Goal: Task Accomplishment & Management: Complete application form

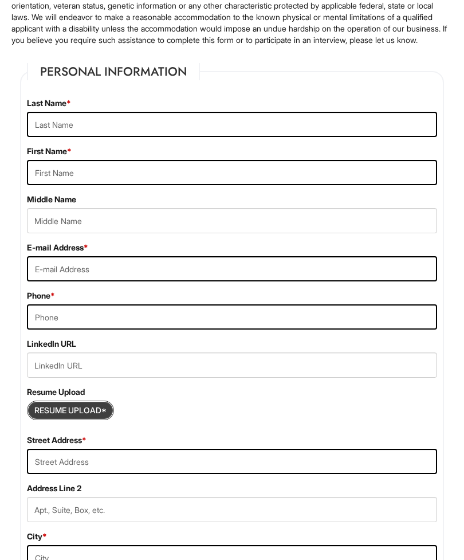
click at [92, 420] on input "Resume Upload*" at bounding box center [71, 411] width 86 height 18
type input "C:\fakepath\[PERSON_NAME].pdf.txt"
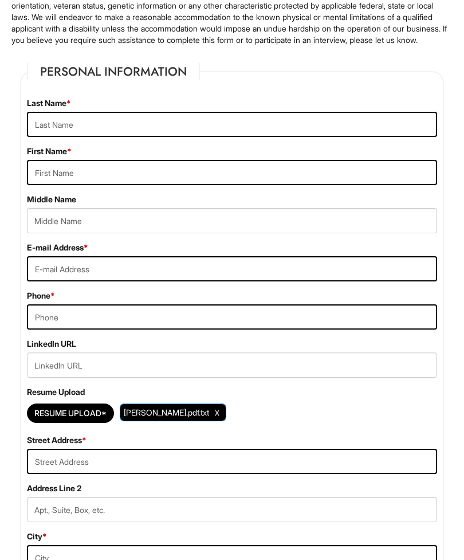
click at [192, 417] on span "[PERSON_NAME].pdf.txt" at bounding box center [166, 412] width 85 height 10
click at [183, 417] on span "[PERSON_NAME].pdf.txt" at bounding box center [166, 412] width 85 height 10
click at [181, 421] on span "[PERSON_NAME].pdf.txt" at bounding box center [173, 412] width 107 height 18
click at [209, 417] on span "[PERSON_NAME].pdf.txt" at bounding box center [166, 412] width 85 height 10
click at [222, 420] on link "Clear Uploaded File" at bounding box center [217, 412] width 10 height 15
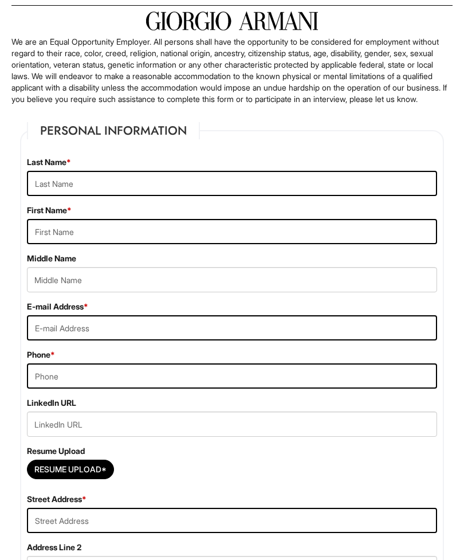
scroll to position [0, 0]
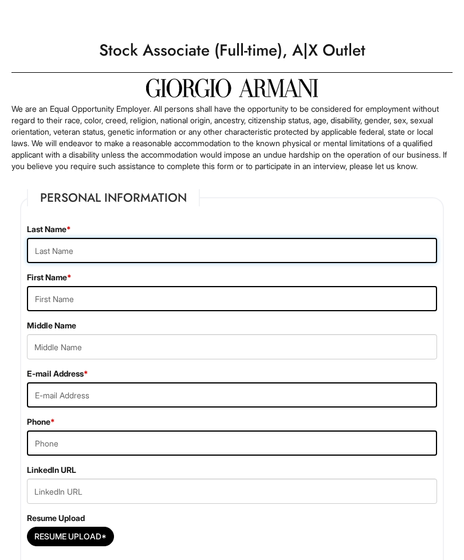
click at [181, 263] on input "text" at bounding box center [232, 250] width 410 height 25
type input "[PERSON_NAME]"
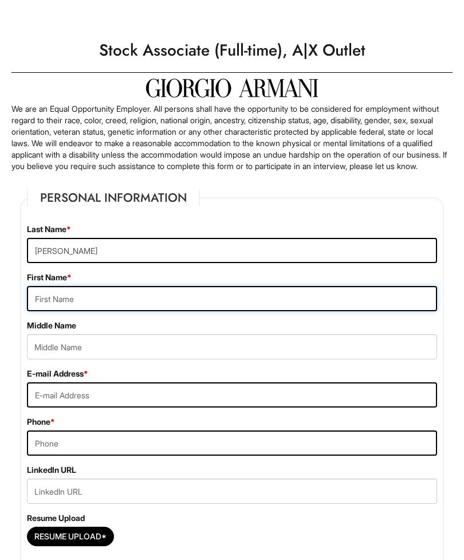
click at [144, 311] on input "text" at bounding box center [232, 298] width 410 height 25
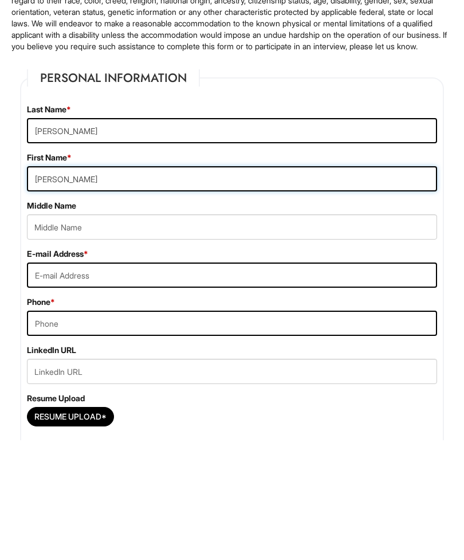
type input "[PERSON_NAME]"
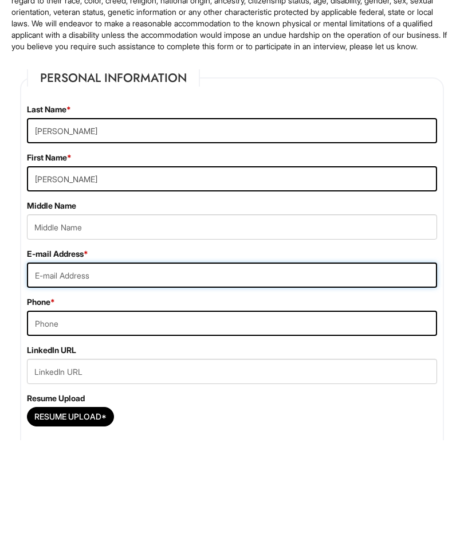
click at [186, 382] on input "email" at bounding box center [232, 394] width 410 height 25
type input "[EMAIL_ADDRESS][DOMAIN_NAME]"
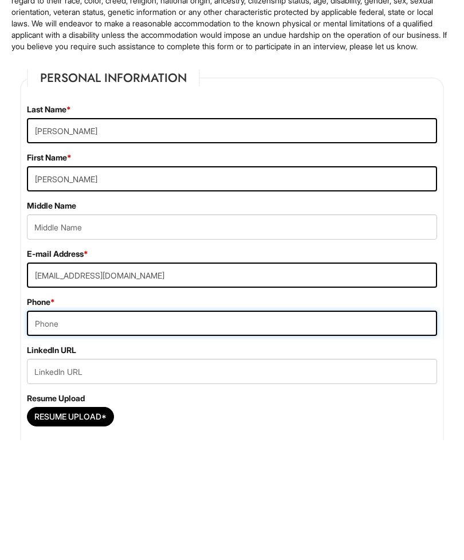
click at [191, 430] on input "tel" at bounding box center [232, 442] width 410 height 25
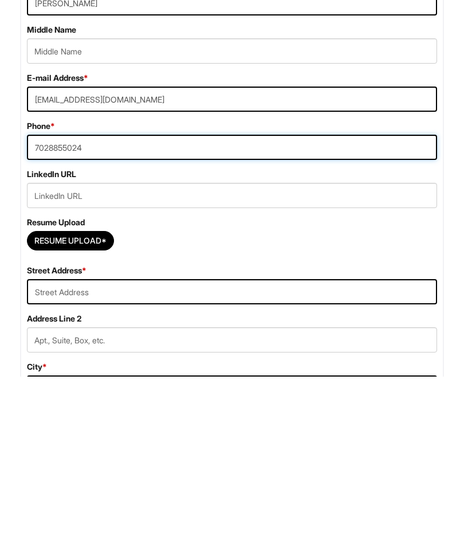
type input "7028855024"
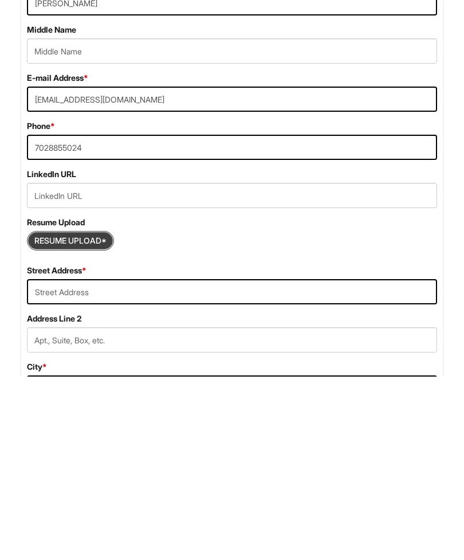
click at [100, 415] on input "Resume Upload*" at bounding box center [71, 424] width 86 height 18
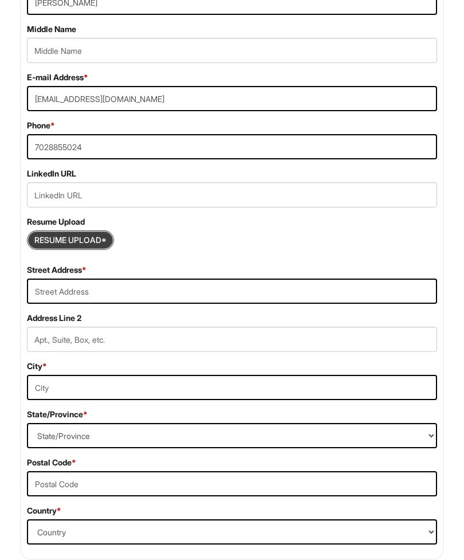
scroll to position [296, 0]
type input "C:\fakepath\Resume.pdf"
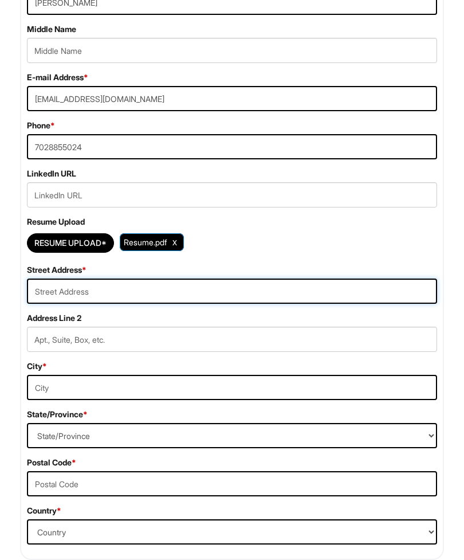
click at [200, 300] on input "text" at bounding box center [232, 291] width 410 height 25
